Goal: Task Accomplishment & Management: Manage account settings

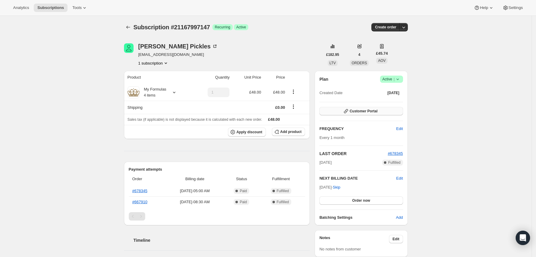
click at [369, 110] on span "Customer Portal" at bounding box center [364, 111] width 28 height 5
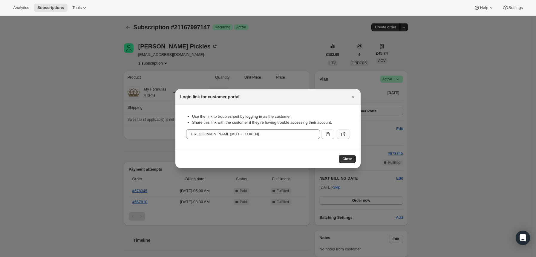
click at [341, 134] on icon ":rc0:" at bounding box center [343, 134] width 6 height 6
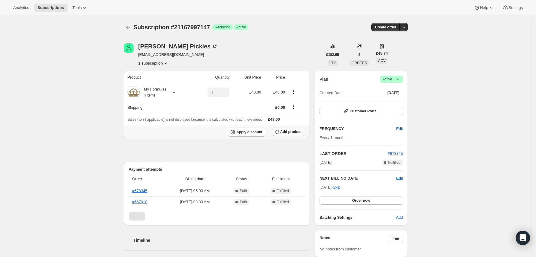
click at [296, 131] on span "Add product" at bounding box center [290, 131] width 21 height 5
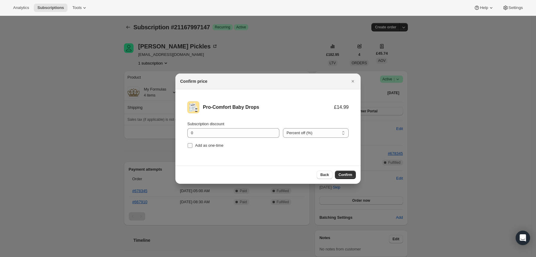
click at [206, 144] on span "Add as one-time" at bounding box center [209, 145] width 28 height 4
click at [192, 144] on input "Add as one-time" at bounding box center [190, 145] width 5 height 5
checkbox input "true"
click at [346, 176] on span "Confirm" at bounding box center [346, 174] width 14 height 5
